Goal: Complete application form

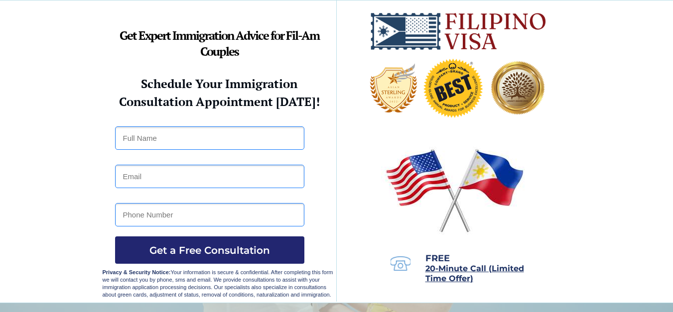
click at [263, 129] on input "text" at bounding box center [209, 138] width 189 height 23
type input "a"
type input "samsamaguilar"
type input "[EMAIL_ADDRESS][DOMAIN_NAME]"
click at [198, 218] on input "tel" at bounding box center [209, 214] width 189 height 23
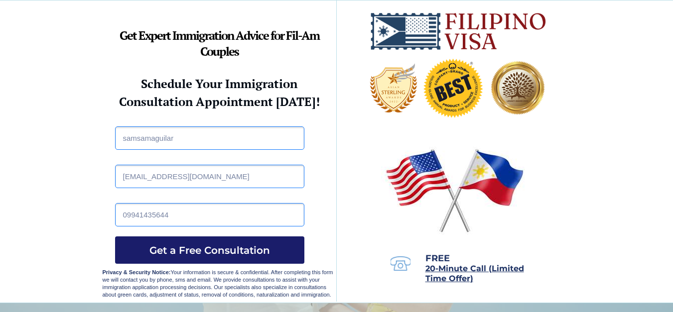
type input "09941435644"
click at [174, 249] on span "Get a Free Consultation" at bounding box center [209, 251] width 189 height 12
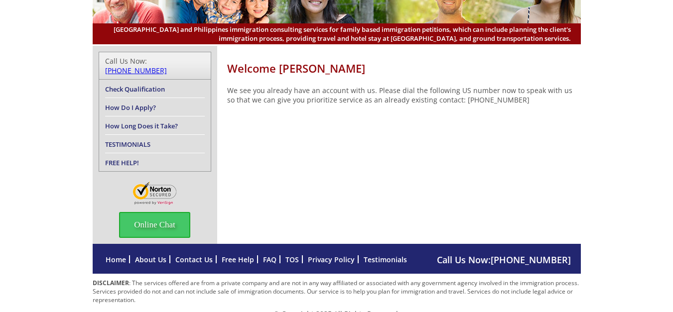
scroll to position [89, 0]
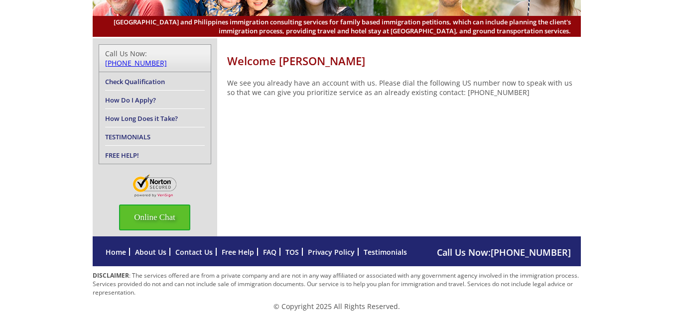
click at [175, 213] on span "Online Chat" at bounding box center [154, 218] width 71 height 26
click at [644, 63] on div at bounding box center [549, 63] width 224 height 14
click at [663, 60] on img at bounding box center [545, 178] width 237 height 268
click at [651, 67] on div at bounding box center [549, 63] width 224 height 14
click at [652, 62] on div at bounding box center [549, 63] width 224 height 14
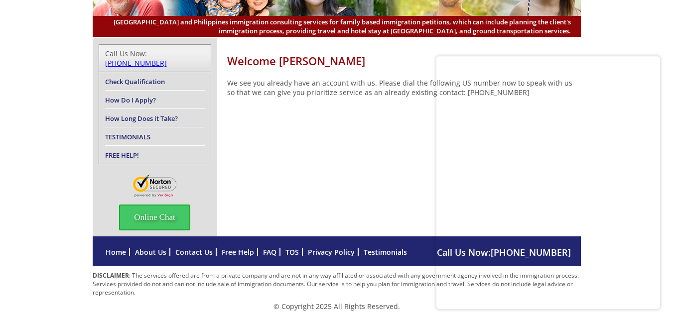
click at [657, 61] on img at bounding box center [656, 63] width 3 height 8
click at [657, 61] on div "Welcome Robin We see you already have an account with us. Please dial the follo…" at bounding box center [336, 137] width 673 height 198
